Goal: Find specific page/section: Find specific page/section

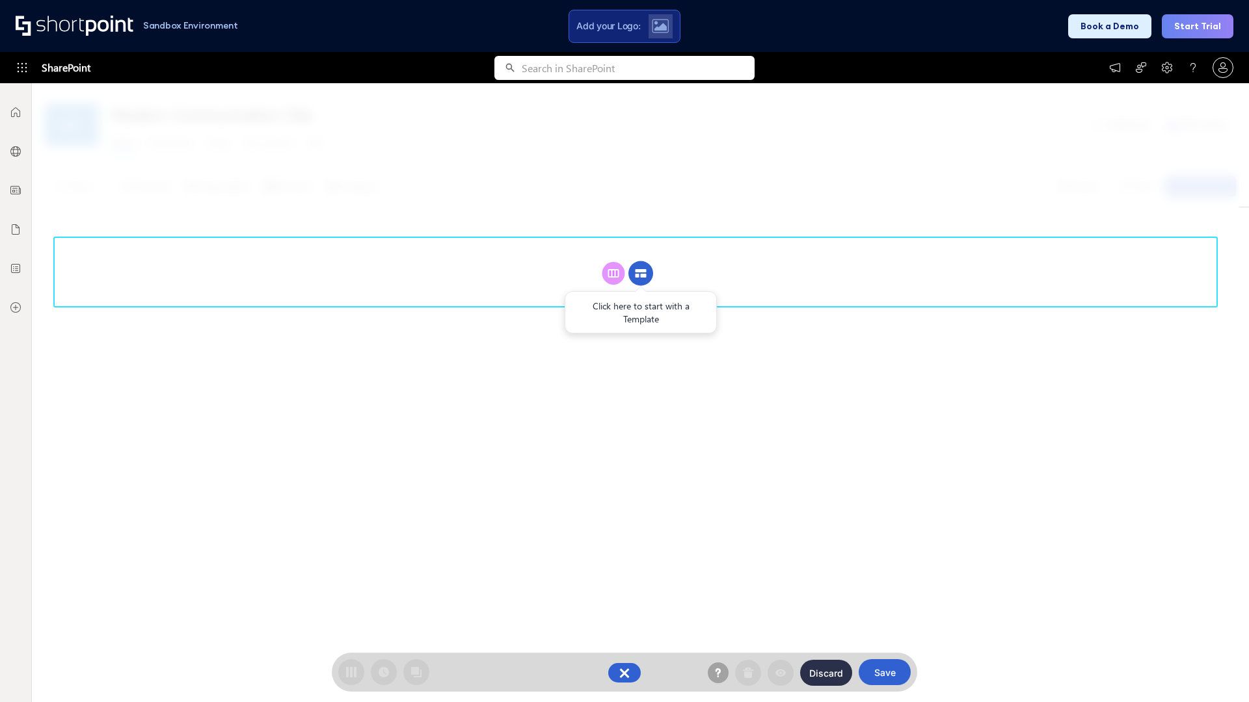
click at [641, 273] on circle at bounding box center [640, 273] width 25 height 25
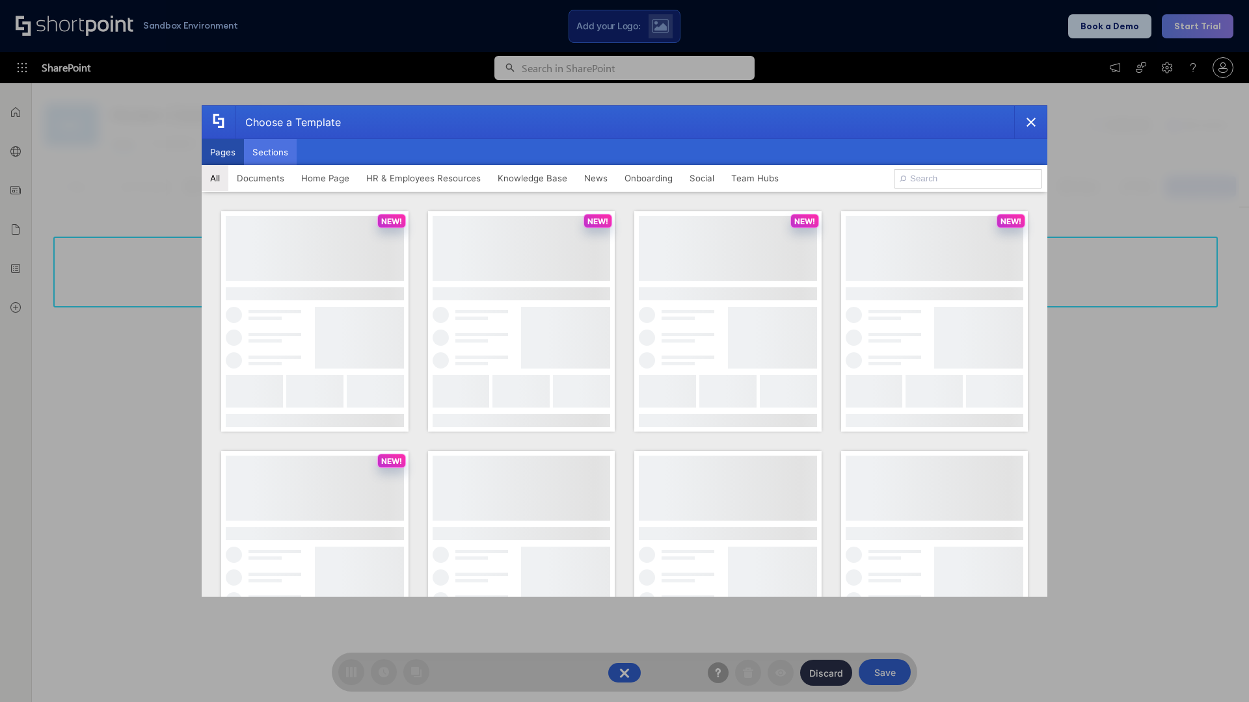
click at [270, 152] on button "Sections" at bounding box center [270, 152] width 53 height 26
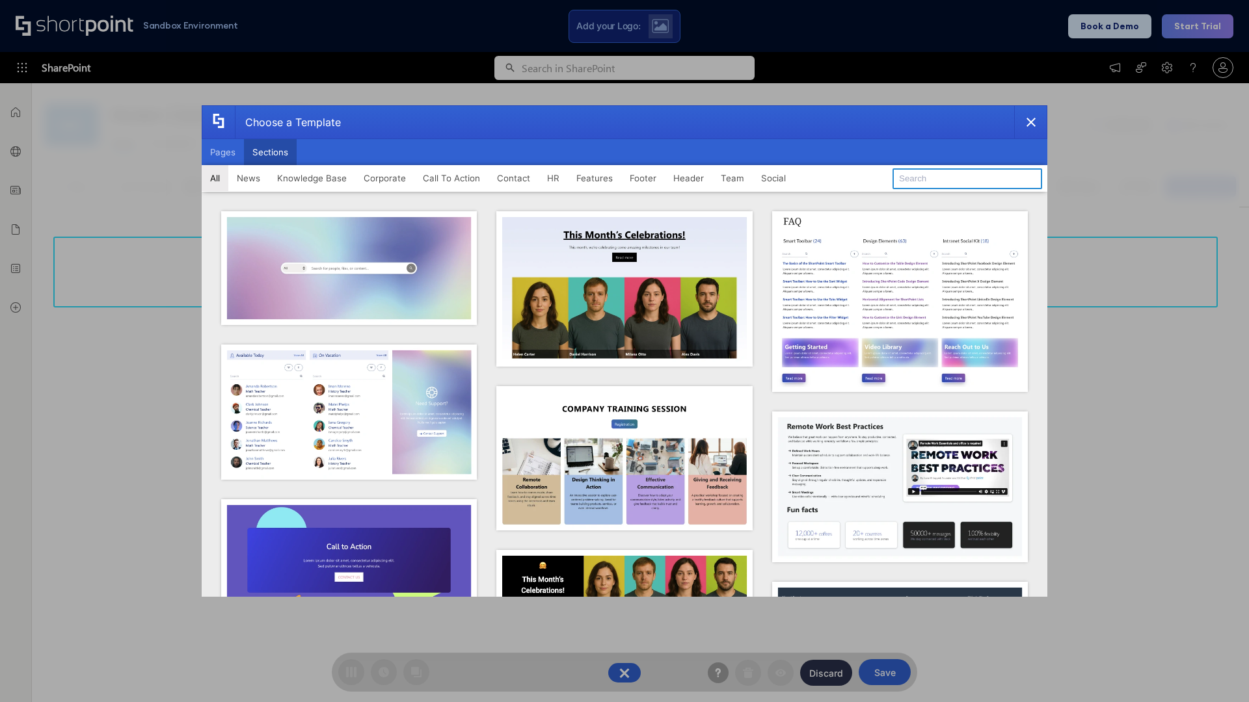
type input "Search"
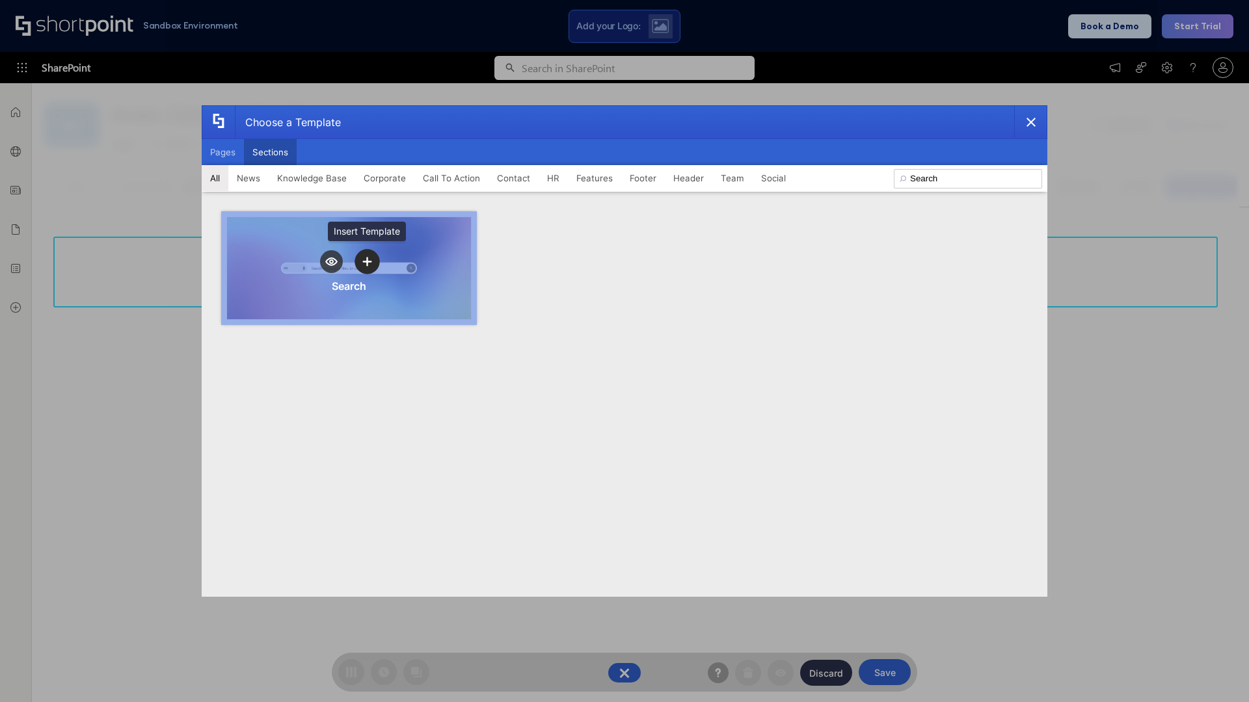
click at [367, 261] on icon "template selector" at bounding box center [366, 262] width 9 height 9
